Goal: Find specific page/section: Find specific page/section

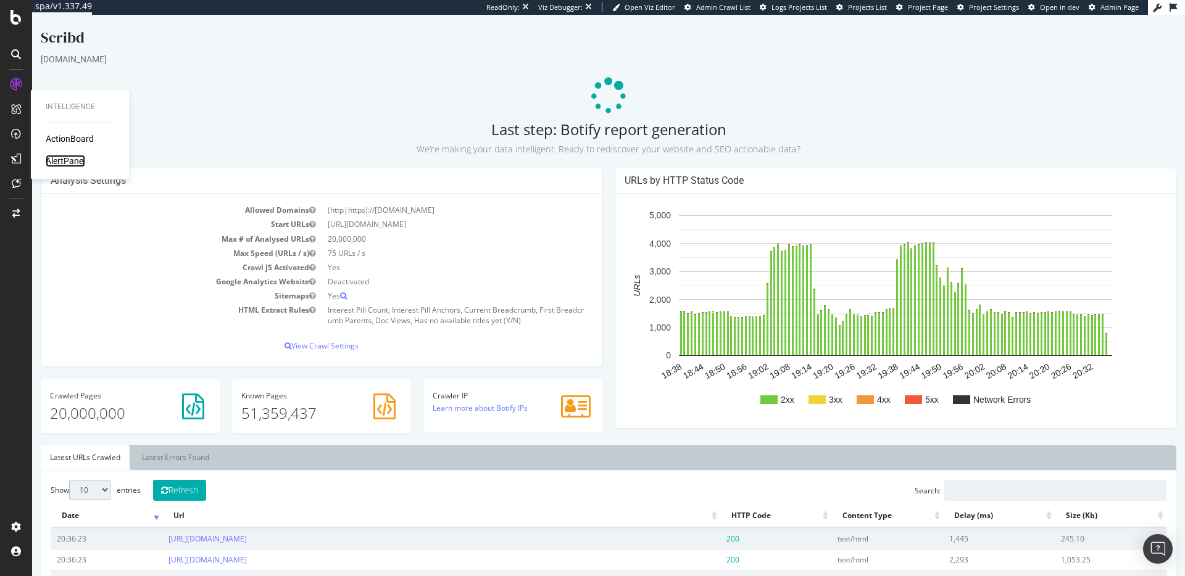
click at [54, 158] on div "AlertPanel" at bounding box center [66, 161] width 40 height 12
